Goal: Task Accomplishment & Management: Complete application form

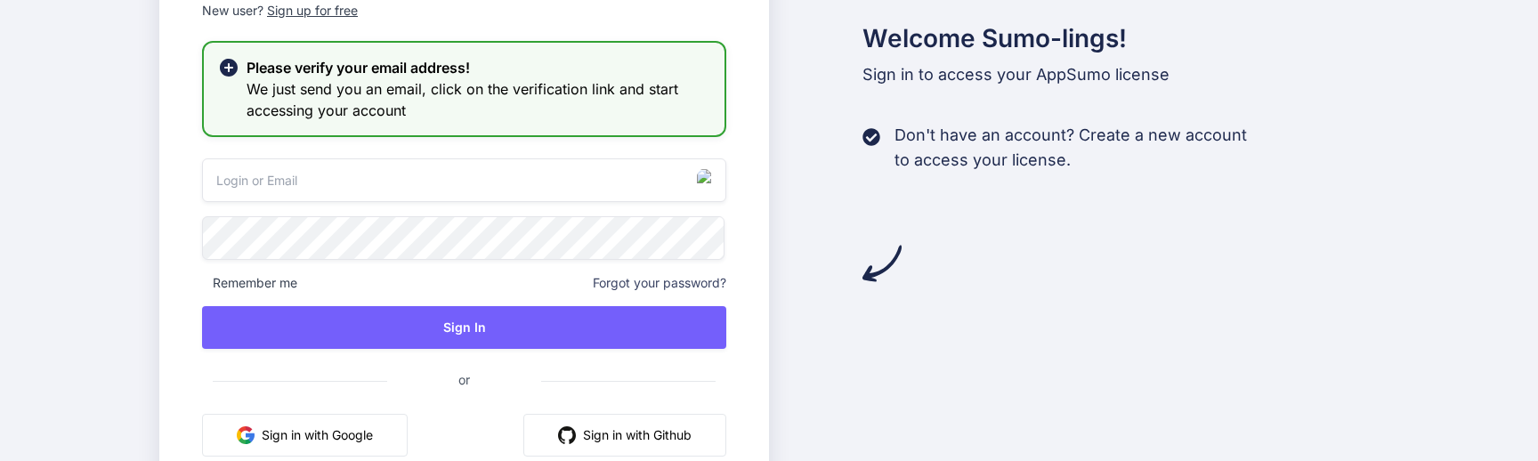
click at [332, 4] on div "Sign up for free" at bounding box center [312, 11] width 91 height 18
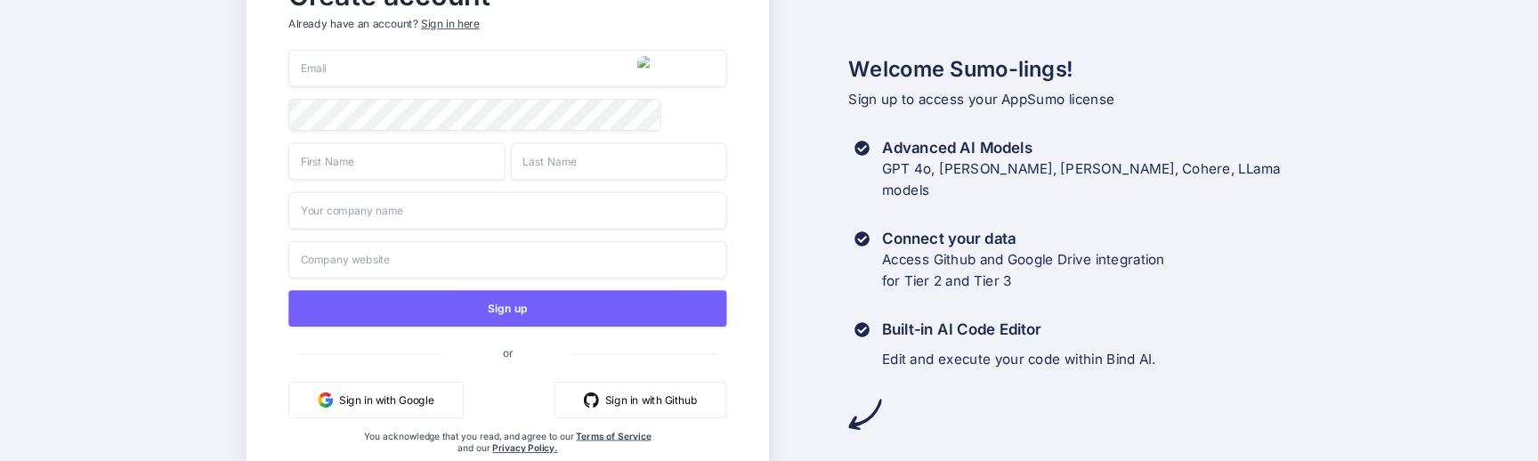
click at [648, 61] on img "button" at bounding box center [646, 64] width 19 height 19
type input "[EMAIL_ADDRESS][DOMAIN_NAME]"
click at [376, 161] on input "text" at bounding box center [396, 160] width 216 height 37
paste input "@ghtG&hf76V#"
type input "@ghtG&hf76V#"
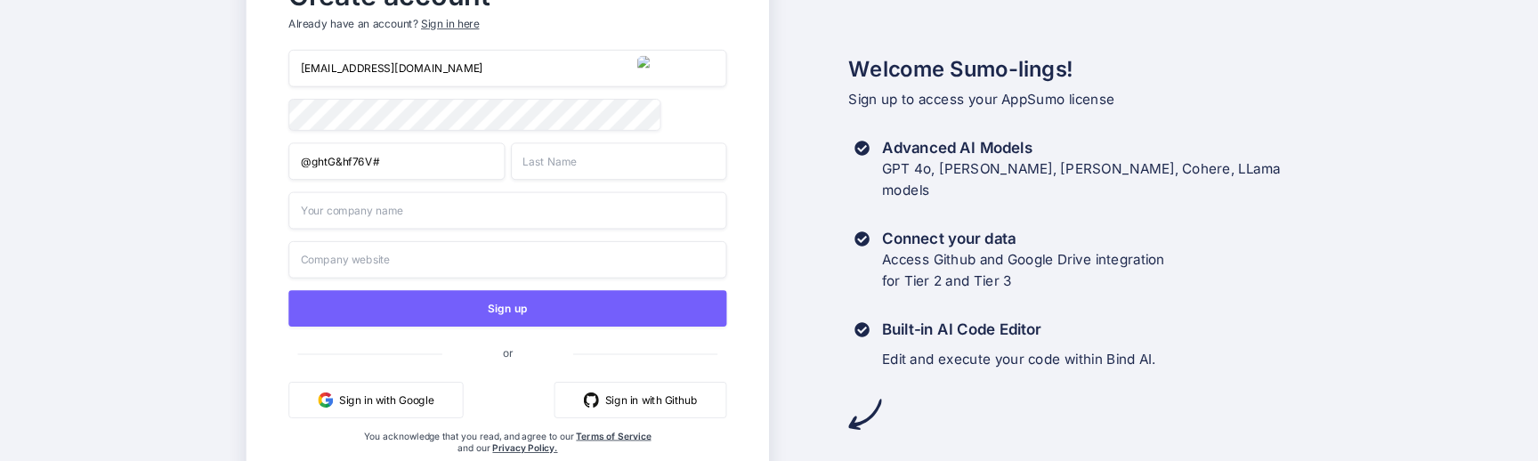
paste input "@ghtG&hf76V#"
type input "@ghtG&hf76V#"
click at [384, 156] on input "@ghtG&hf76V#" at bounding box center [396, 160] width 216 height 37
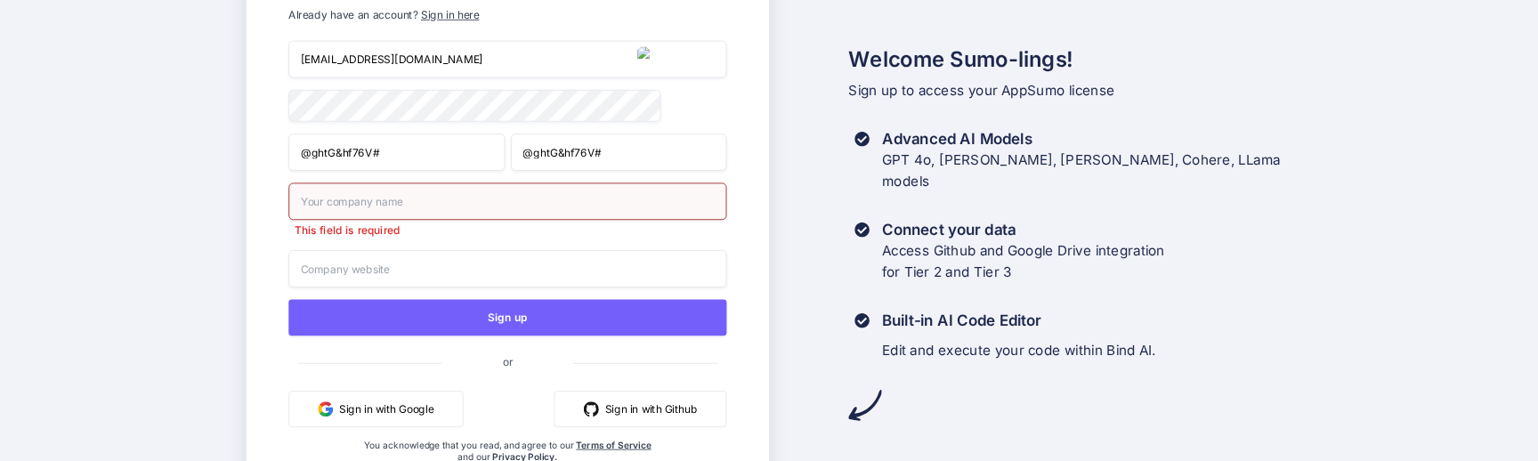
click at [384, 156] on input "@ghtG&hf76V#" at bounding box center [396, 151] width 216 height 37
type input "Mhmd"
type input "Akka"
type input "Google"
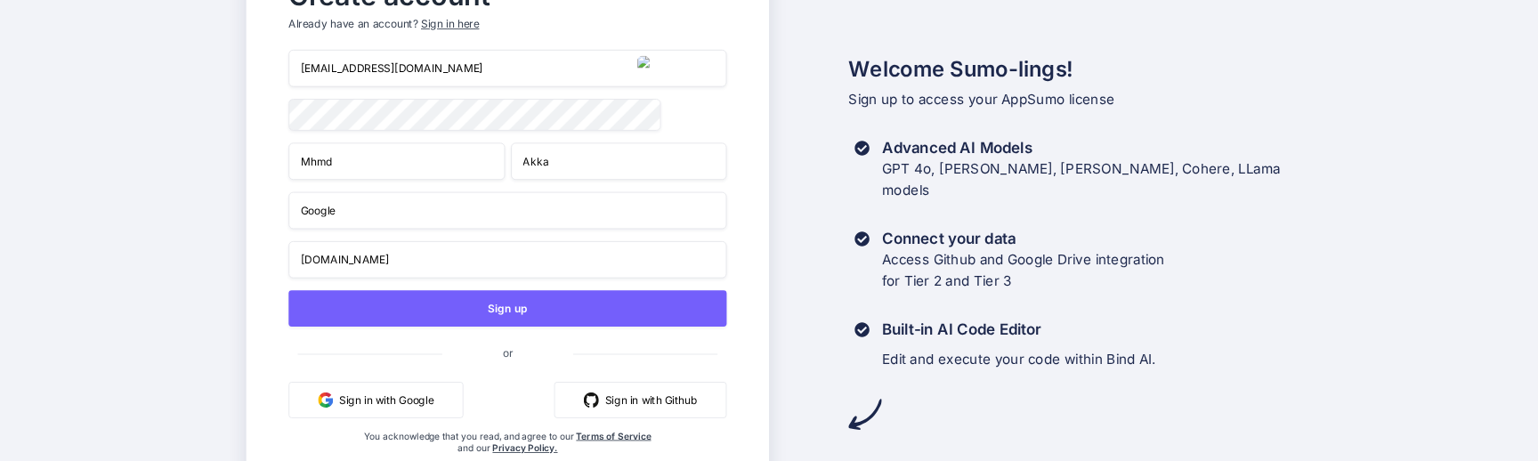
type input "google.com"
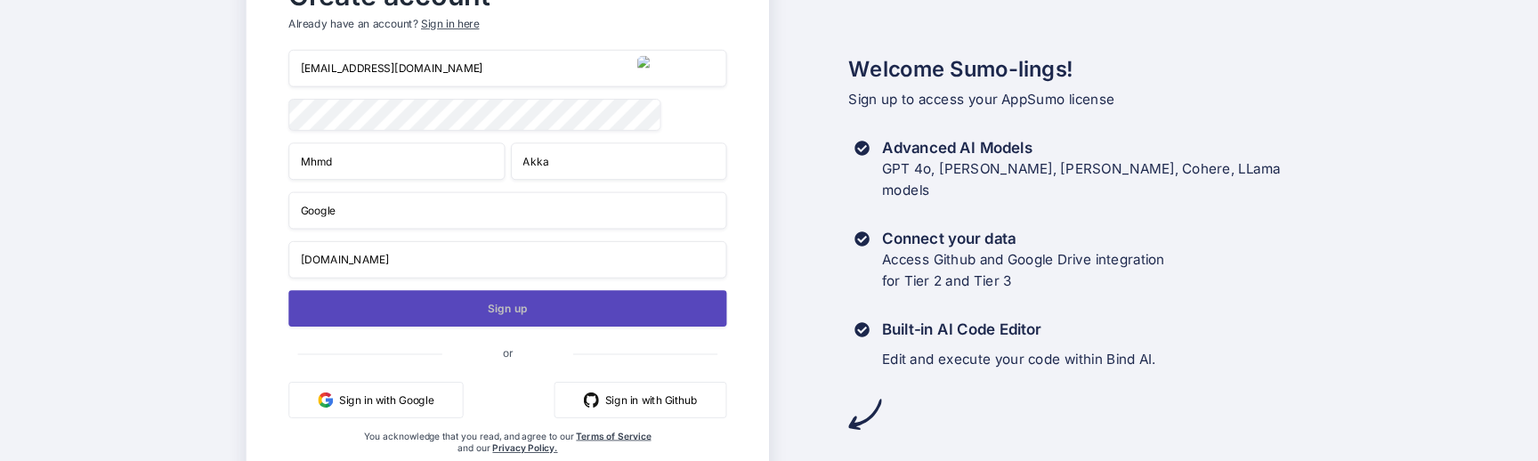
click at [494, 320] on button "Sign up" at bounding box center [507, 308] width 438 height 36
click at [488, 309] on button "Sign up" at bounding box center [507, 308] width 438 height 36
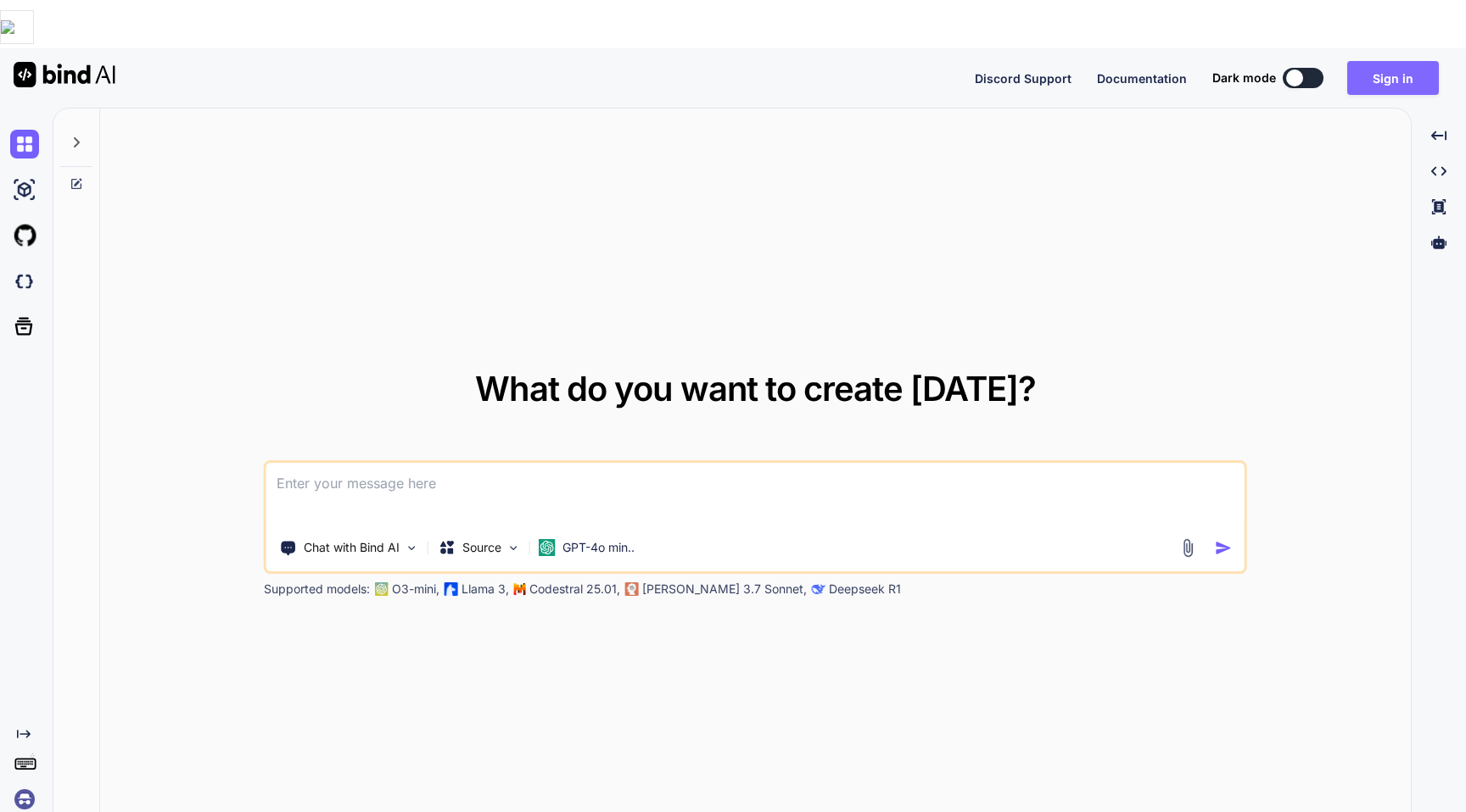
click at [1395, 61] on button "Sign in" at bounding box center [1393, 78] width 92 height 34
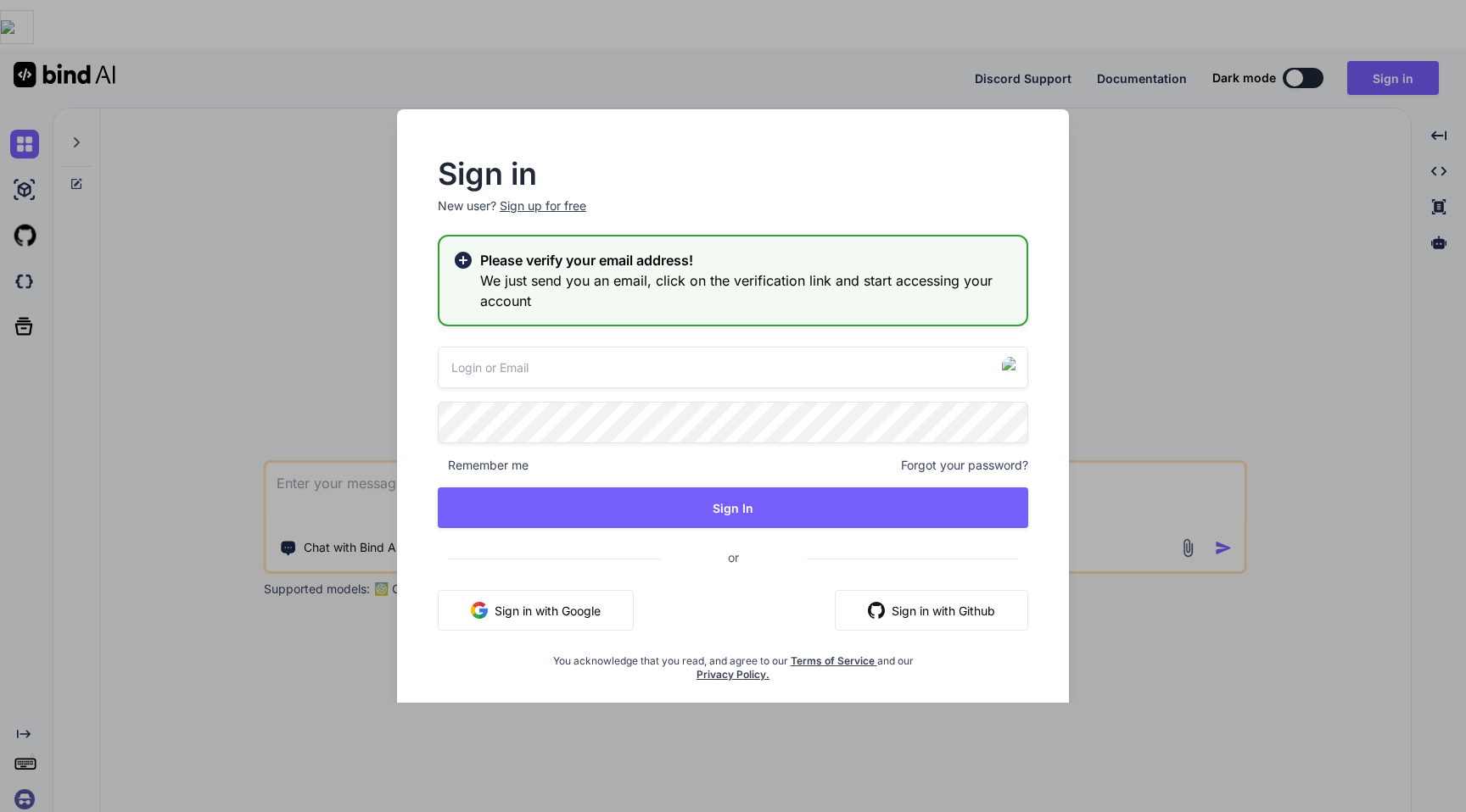
type input "[EMAIL_ADDRESS][PERSON_NAME][DOMAIN_NAME]"
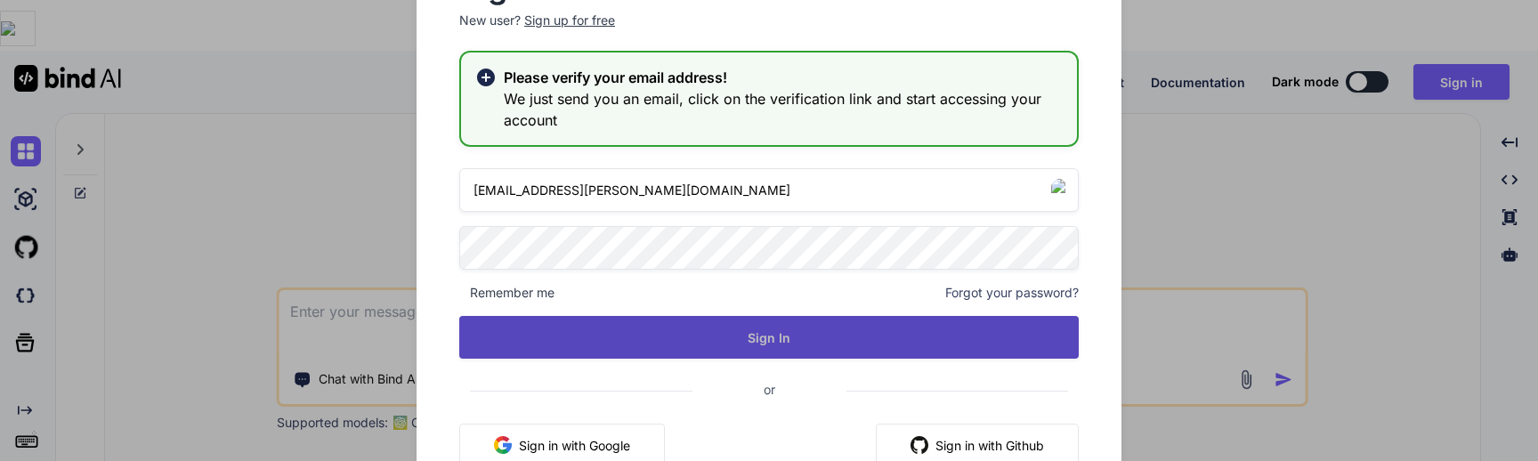
click at [778, 338] on button "Sign In" at bounding box center [768, 337] width 619 height 43
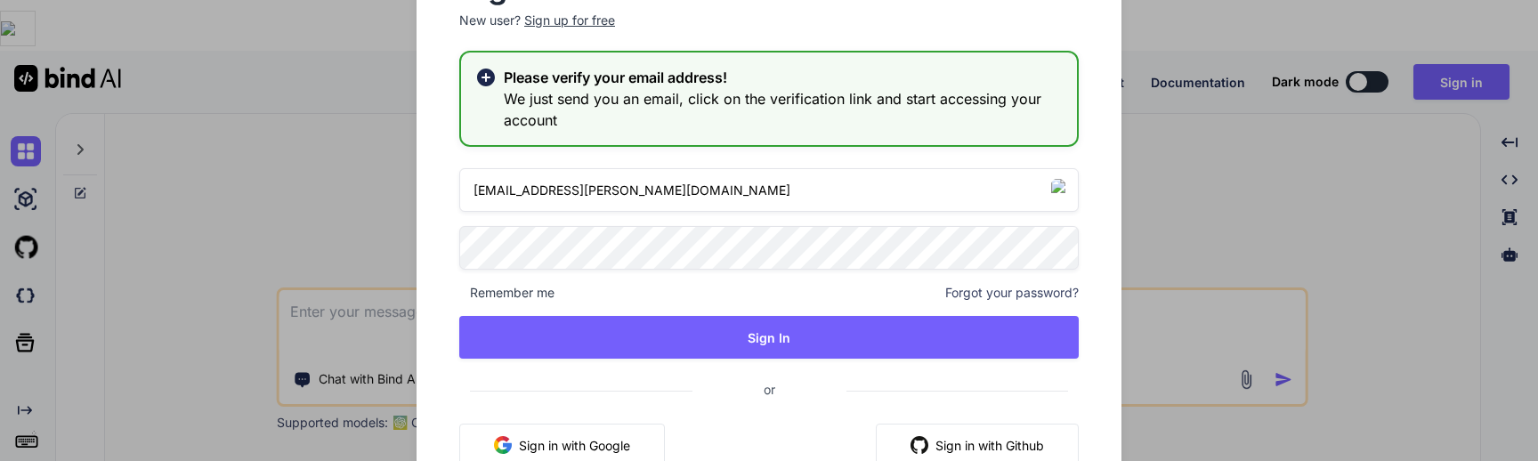
click at [612, 203] on input "[EMAIL_ADDRESS][PERSON_NAME][DOMAIN_NAME]" at bounding box center [768, 190] width 619 height 44
click at [581, 172] on input "[EMAIL_ADDRESS][PERSON_NAME][DOMAIN_NAME]" at bounding box center [768, 190] width 619 height 44
